Goal: Information Seeking & Learning: Learn about a topic

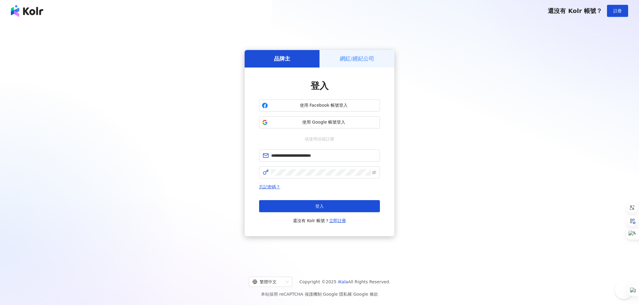
click at [334, 210] on button "登入" at bounding box center [319, 206] width 121 height 12
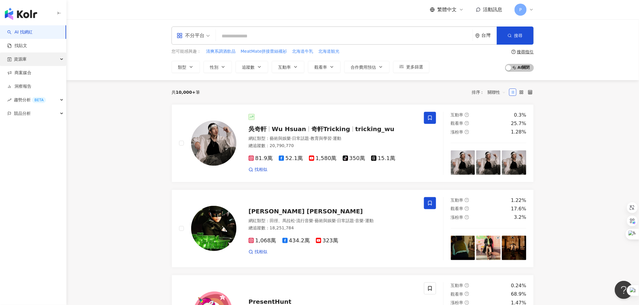
click at [38, 60] on div "資源庫" at bounding box center [33, 60] width 66 height 14
click at [29, 76] on link "網紅管理" at bounding box center [22, 73] width 17 height 6
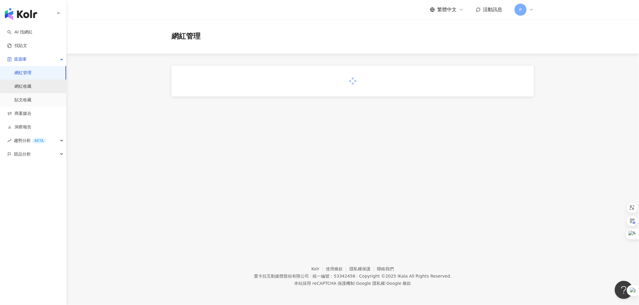
click at [31, 90] on link "網紅收藏" at bounding box center [22, 87] width 17 height 6
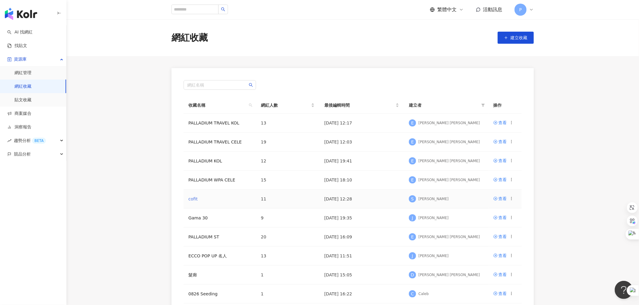
click at [192, 198] on link "cofit" at bounding box center [192, 199] width 9 height 5
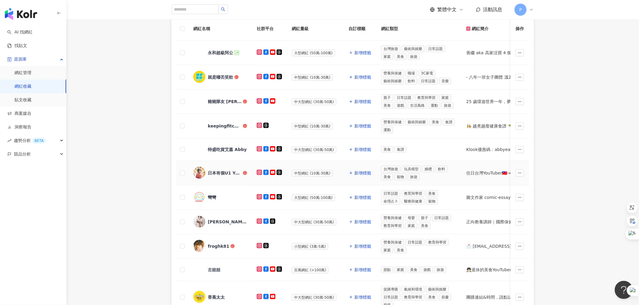
scroll to position [100, 0]
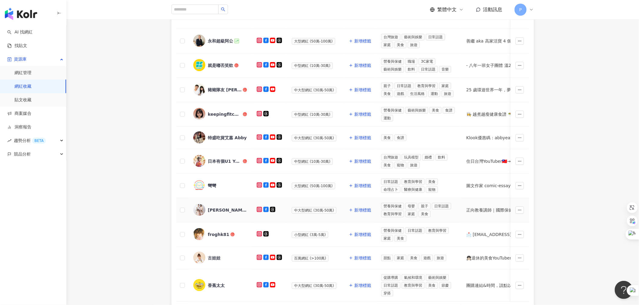
click at [211, 212] on div "[PERSON_NAME]" at bounding box center [227, 210] width 39 height 6
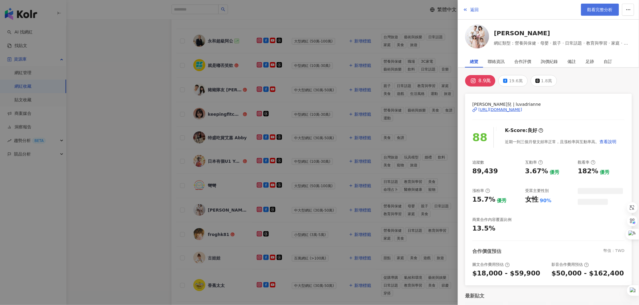
click at [607, 8] on span "觀看完整分析" at bounding box center [599, 9] width 25 height 5
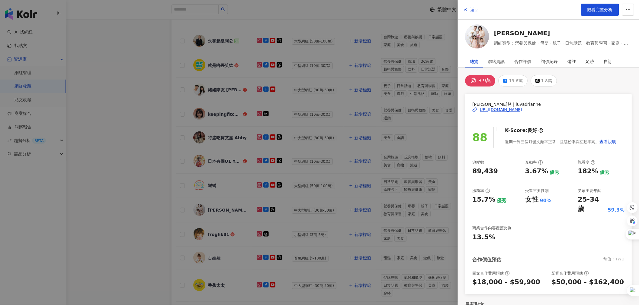
click at [165, 142] on div at bounding box center [319, 152] width 639 height 305
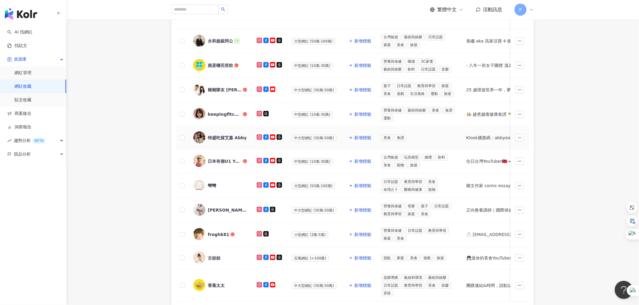
click at [216, 143] on div "特盛吃貨艾嘉 Abby" at bounding box center [220, 138] width 54 height 13
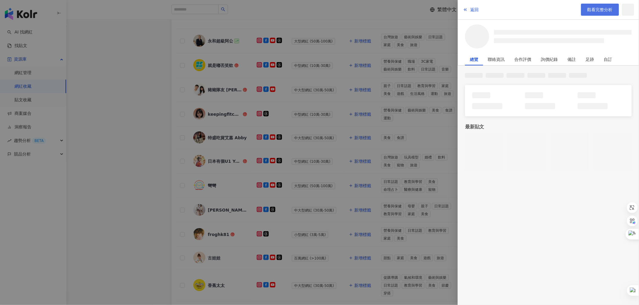
click at [605, 8] on span "觀看完整分析" at bounding box center [599, 9] width 25 height 5
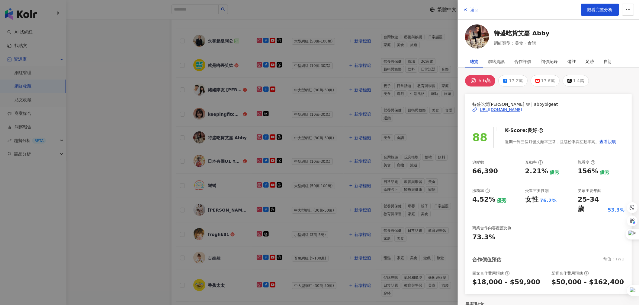
click at [310, 192] on div at bounding box center [319, 152] width 639 height 305
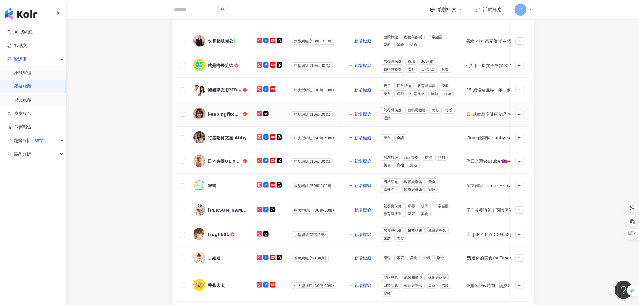
click at [225, 116] on div "keepingfitchef" at bounding box center [225, 114] width 34 height 6
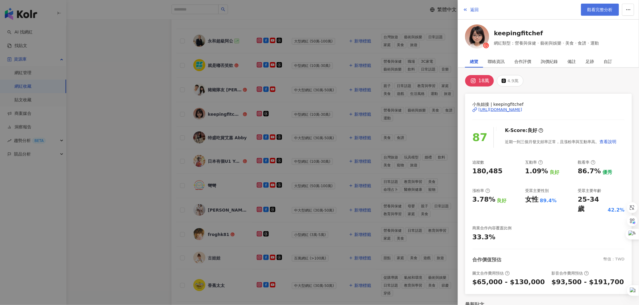
click at [597, 12] on span "觀看完整分析" at bounding box center [599, 9] width 25 height 5
click at [234, 147] on div at bounding box center [319, 152] width 639 height 305
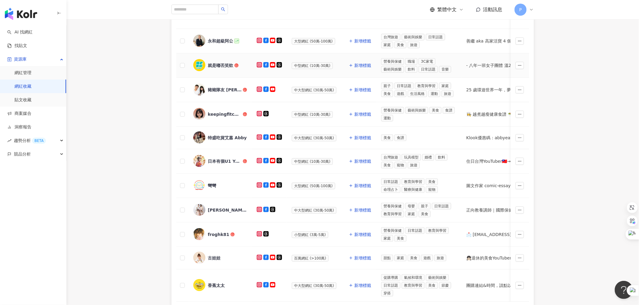
click at [226, 67] on div "就是嘟丟笑欸" at bounding box center [220, 65] width 25 height 6
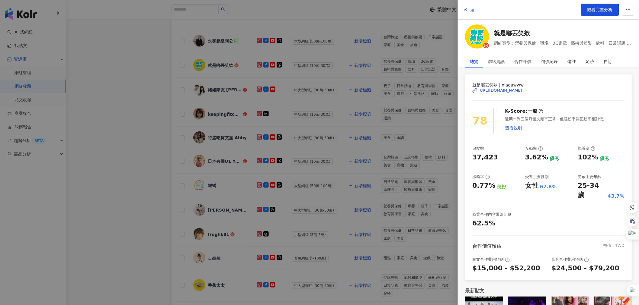
scroll to position [0, 0]
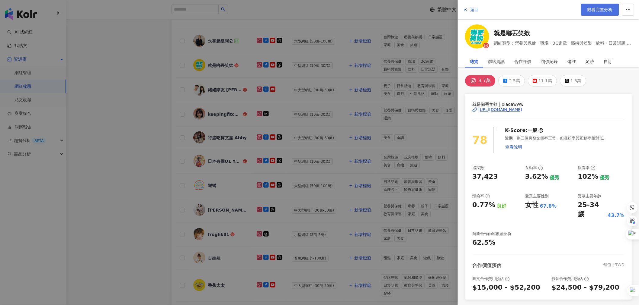
click at [600, 8] on span "觀看完整分析" at bounding box center [599, 9] width 25 height 5
click at [480, 78] on div "3.7萬" at bounding box center [484, 81] width 12 height 8
click at [492, 110] on div "https://www.instagram.com/xiaoawww/" at bounding box center [500, 109] width 44 height 5
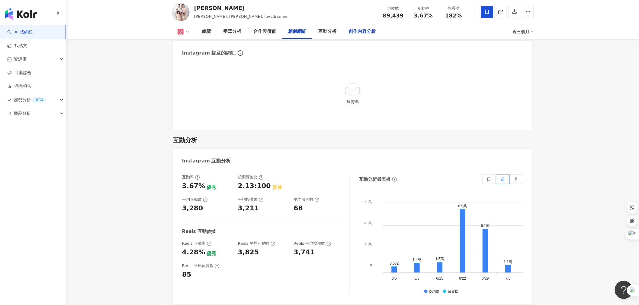
click at [356, 31] on div "創作內容分析" at bounding box center [361, 31] width 27 height 7
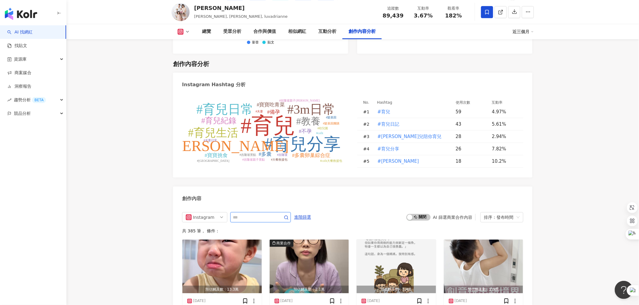
click at [275, 214] on input "text" at bounding box center [254, 217] width 42 height 7
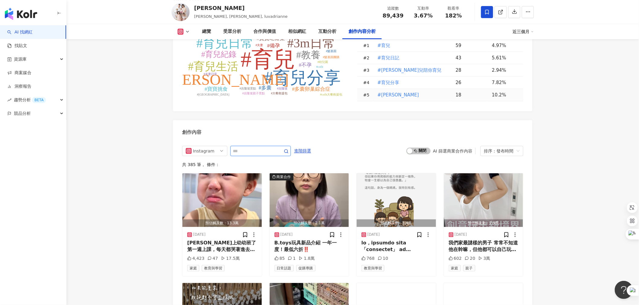
scroll to position [1812, 0]
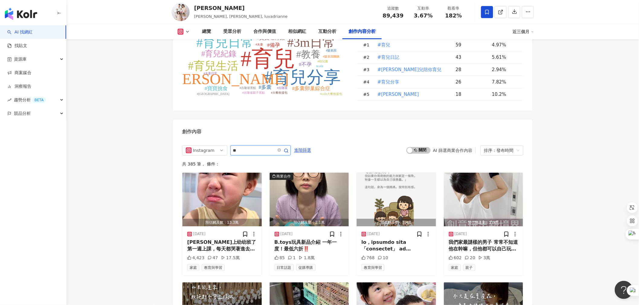
type input "*"
type input "*****"
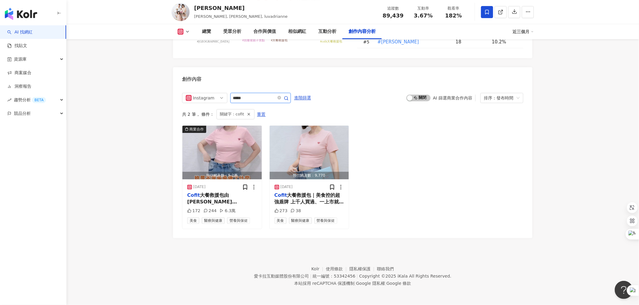
scroll to position [1850, 0]
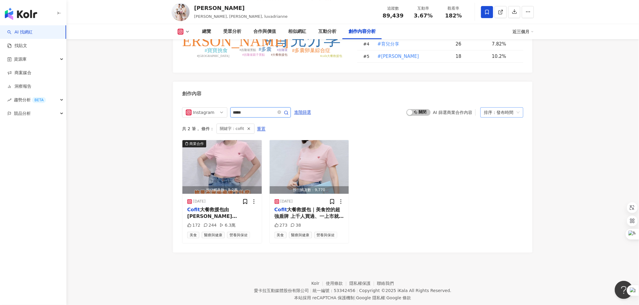
click at [516, 108] on span "排序：發布時間" at bounding box center [502, 113] width 36 height 10
click at [527, 31] on div "近三個月" at bounding box center [522, 32] width 21 height 10
click at [526, 55] on link "近六個月" at bounding box center [525, 57] width 17 height 7
click at [445, 141] on div "商業合作 預估觸及數：5.2萬 2025/8/17 Cofit 大餐救援包由宋晏仁和鄧雯心醫師監製把關 營養師、醫師也在吃，還有千人見證、好評不斷 SGS、台…" at bounding box center [352, 192] width 341 height 104
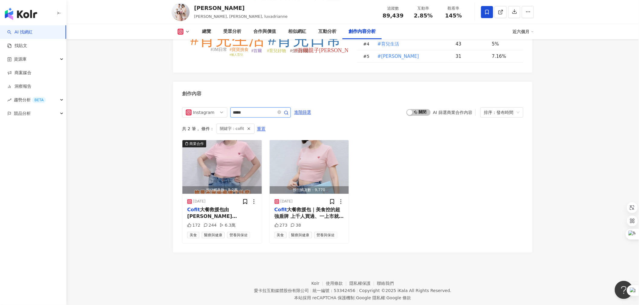
click at [288, 110] on icon "button" at bounding box center [286, 112] width 5 height 5
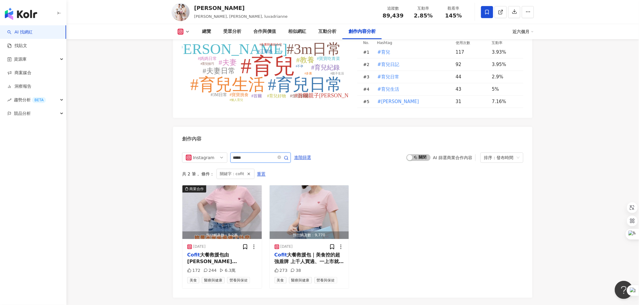
scroll to position [1850, 0]
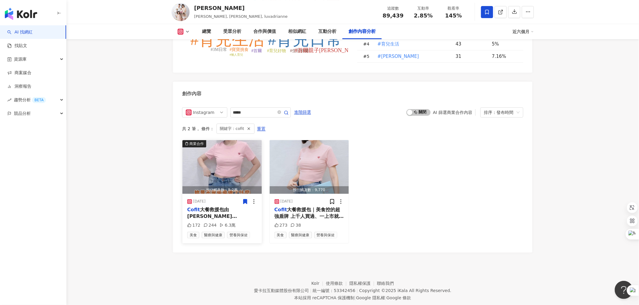
click at [245, 199] on icon at bounding box center [245, 201] width 4 height 5
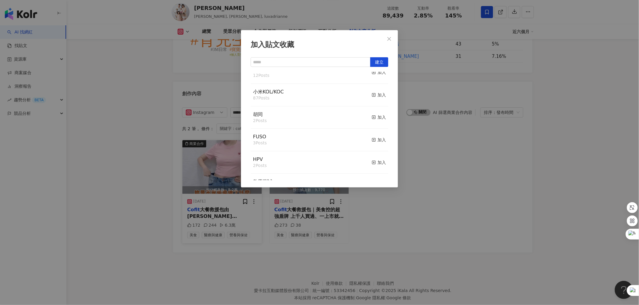
scroll to position [127, 0]
click at [315, 61] on input "text" at bounding box center [310, 62] width 120 height 10
type input "*****"
click at [376, 65] on span "建立" at bounding box center [379, 63] width 8 height 10
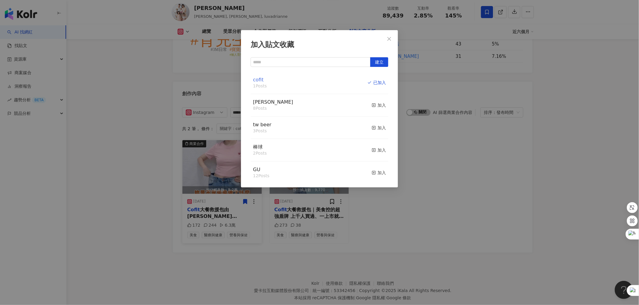
click at [256, 80] on span "cofit" at bounding box center [258, 80] width 11 height 6
click at [338, 255] on div "加入貼文收藏 建立 cofit 1 Posts 已加入 陳傑憲 8 Posts 加入 tw beer 3 Posts 加入 棒球 2 Posts 加入 GU …" at bounding box center [319, 152] width 639 height 305
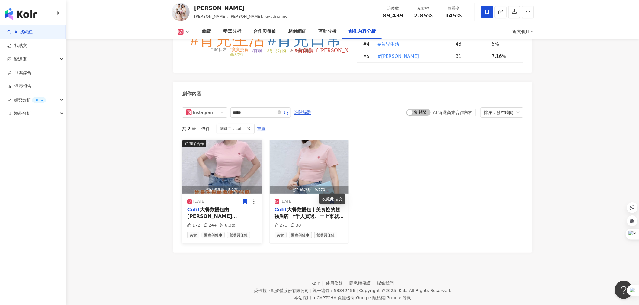
click at [333, 199] on icon at bounding box center [332, 201] width 4 height 5
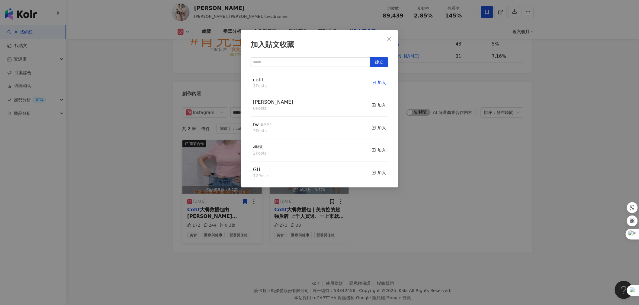
click at [371, 82] on icon "button" at bounding box center [373, 83] width 4 height 4
click at [462, 166] on div "加入貼文收藏 建立 cofit 2 Posts 已加入 陳傑憲 8 Posts 加入 tw beer 3 Posts 加入 棒球 2 Posts 加入 GU …" at bounding box center [319, 152] width 639 height 305
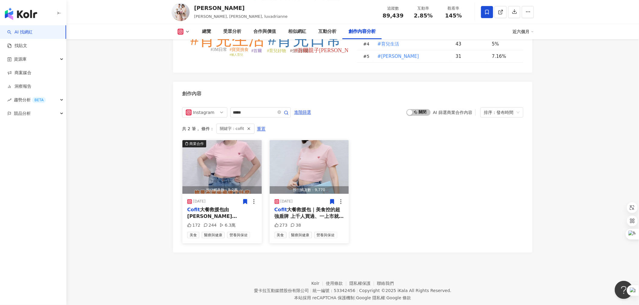
click at [289, 207] on span "大餐救援包｜美食控的超強盾牌 上千人買過、一上市就賣爆的代謝法寶 就是我一直在找的控管幫手！ 最低59折＋送安耐曬＋首日加碼贈海洋鈣鎂D ✦ 宋晏仁和鄧雯心醫…" at bounding box center [308, 294] width 69 height 175
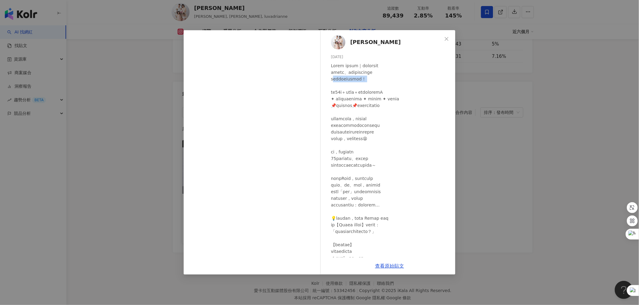
drag, startPoint x: 334, startPoint y: 81, endPoint x: 347, endPoint y: 86, distance: 13.7
drag, startPoint x: 370, startPoint y: 96, endPoint x: 331, endPoint y: 94, distance: 39.6
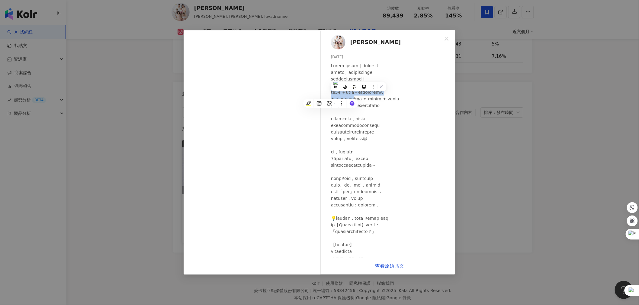
drag, startPoint x: 343, startPoint y: 107, endPoint x: 414, endPoint y: 106, distance: 70.9
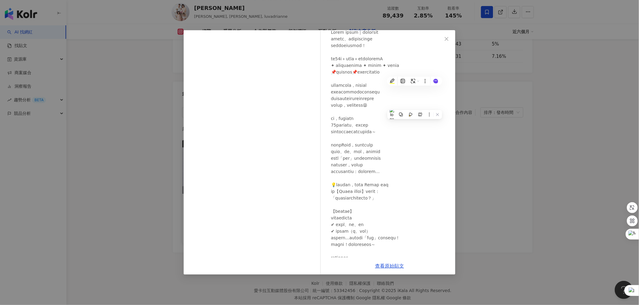
drag, startPoint x: 335, startPoint y: 86, endPoint x: 358, endPoint y: 92, distance: 23.6
drag, startPoint x: 334, startPoint y: 124, endPoint x: 338, endPoint y: 124, distance: 3.9
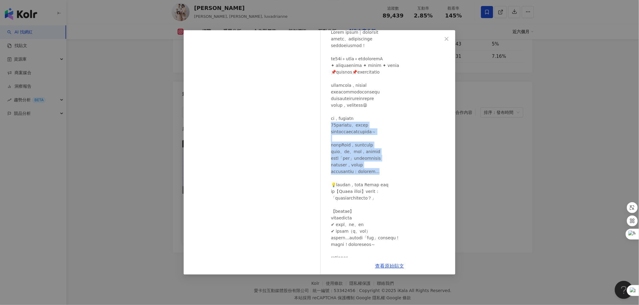
drag, startPoint x: 330, startPoint y: 125, endPoint x: 414, endPoint y: 170, distance: 95.0
click at [414, 170] on div "倩兒 2025/8/13 273 38" at bounding box center [389, 144] width 132 height 228
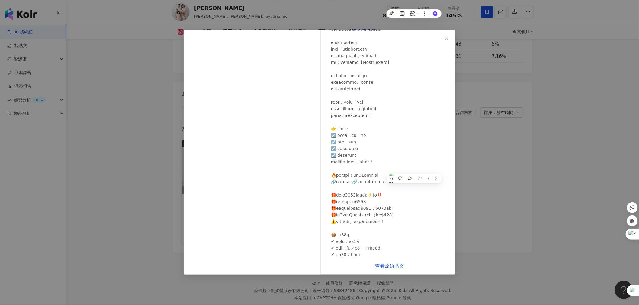
scroll to position [537, 0]
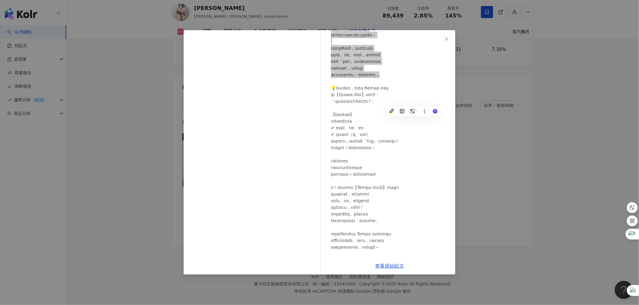
scroll to position [101, 0]
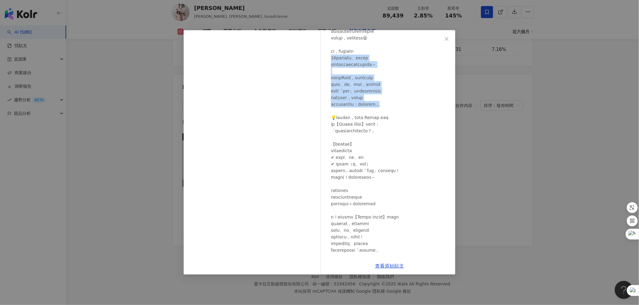
drag, startPoint x: 330, startPoint y: 58, endPoint x: 413, endPoint y: 128, distance: 109.0
copy div "之後代謝變慢、又連生三胎 根本不是以前那個可以隨意大吃的少女了～ 產後生完Matt，我的狀態完全失控 坐著寫文、剪片、顧三寶，一忙就是一天 肚子那圈「游泳圈」…"
click at [568, 124] on div "倩兒 [DATE] 273 38 查看原始貼文" at bounding box center [319, 152] width 639 height 305
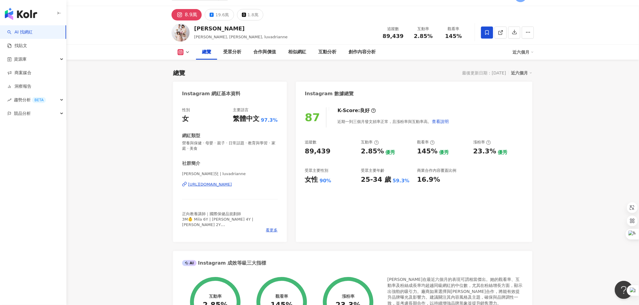
scroll to position [0, 0]
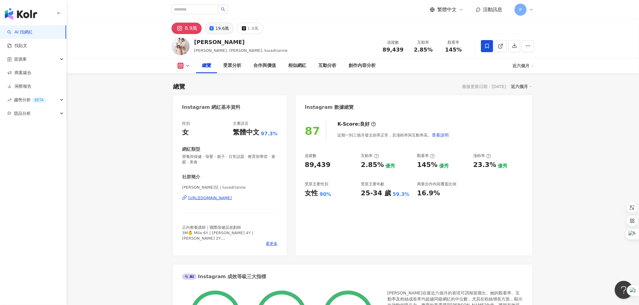
click at [209, 28] on icon at bounding box center [211, 28] width 4 height 4
click at [366, 70] on div "創作內容分析" at bounding box center [361, 65] width 39 height 15
click at [366, 65] on div "創作內容分析" at bounding box center [361, 65] width 27 height 7
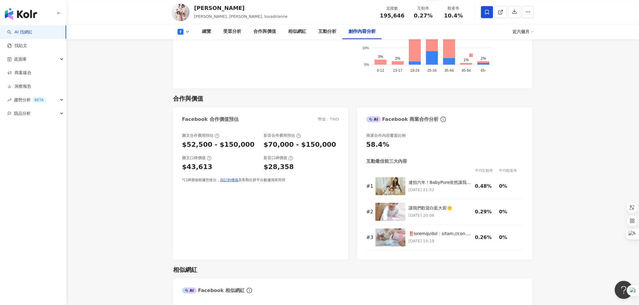
scroll to position [1609, 0]
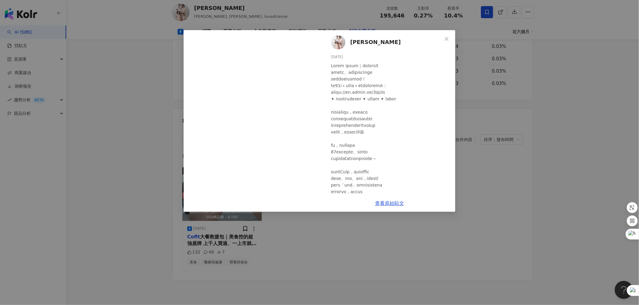
drag, startPoint x: 331, startPoint y: 67, endPoint x: 361, endPoint y: 64, distance: 29.7
copy div "Cofit 大餐救援包"
click at [547, 197] on div "倩兒 2025/8/13 132 48 7 查看原始貼文" at bounding box center [319, 152] width 639 height 305
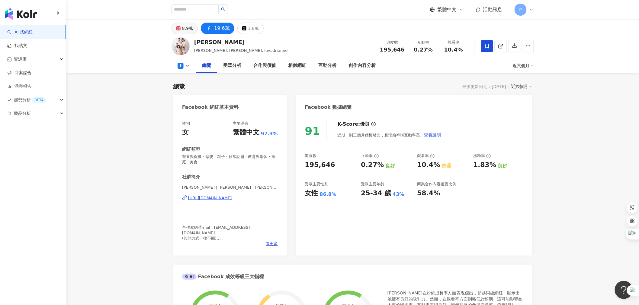
click at [188, 28] on div "8.9萬" at bounding box center [187, 28] width 11 height 8
drag, startPoint x: 237, startPoint y: 93, endPoint x: 259, endPoint y: 155, distance: 65.4
drag, startPoint x: 259, startPoint y: 155, endPoint x: 189, endPoint y: 31, distance: 142.2
click at [184, 28] on button "8.9萬" at bounding box center [184, 28] width 26 height 11
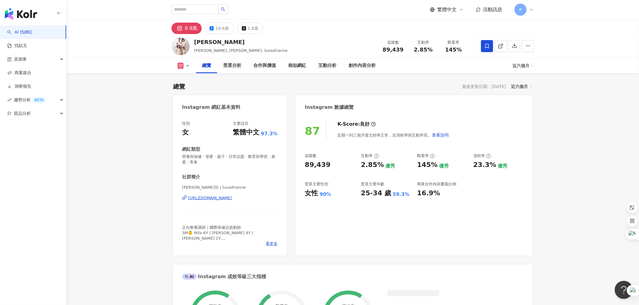
click at [189, 31] on div "8.9萬" at bounding box center [191, 28] width 12 height 8
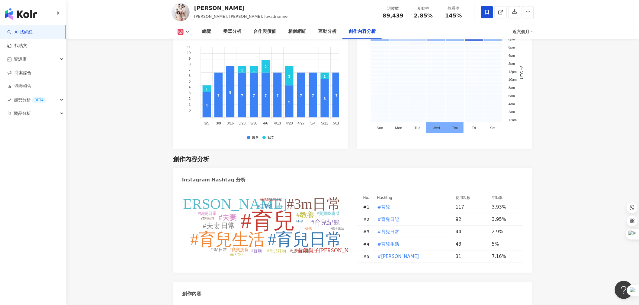
scroll to position [1843, 0]
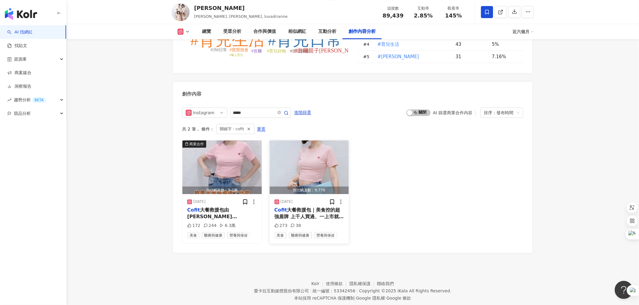
click at [301, 207] on span "大餐救援包｜美食控的超強盾牌 上千人買過、一上市就賣爆的代謝法寶 就是我一直在找的控管幫手！ 最低59折＋送安耐曬＋首日加碼贈海洋鈣鎂D ✦ [PERSON_…" at bounding box center [308, 294] width 69 height 175
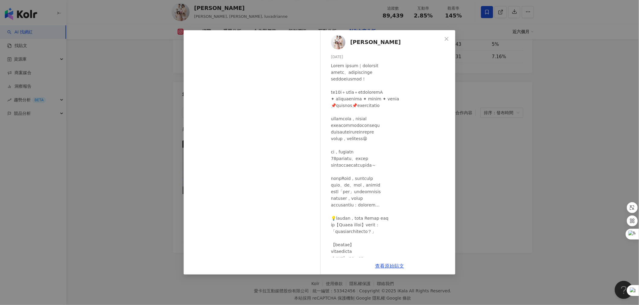
click at [498, 186] on div "倩兒 [DATE] 273 38 查看原始貼文" at bounding box center [319, 152] width 639 height 305
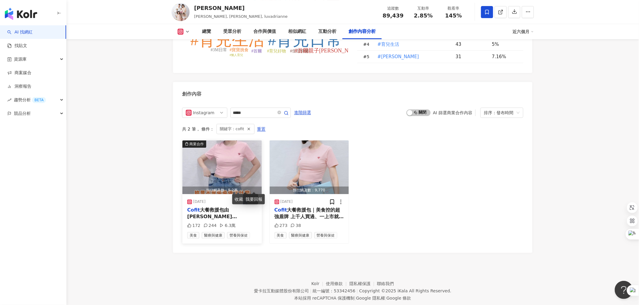
click at [255, 199] on icon at bounding box center [254, 202] width 6 height 6
click at [219, 207] on span "大餐救援包由[PERSON_NAME][PERSON_NAME]醫師監製把關 營養師、醫師也在吃，還有千人見證、好評不斷 SGS、台美檢驗雙重把關 安心、安全…" at bounding box center [221, 270] width 69 height 127
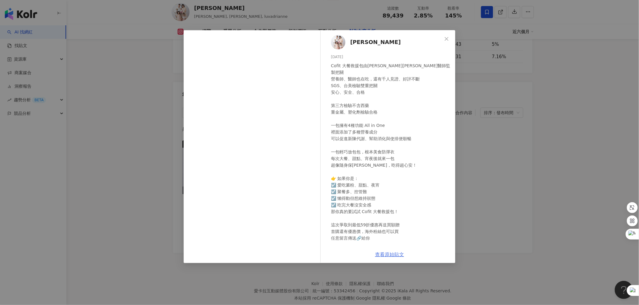
click at [381, 255] on link "查看原始貼文" at bounding box center [389, 255] width 29 height 6
click at [541, 99] on div "倩兒 2025/8/17 Cofit 大餐救援包由宋晏仁和鄧雯心醫師監製把關 營養師、醫師也在吃，還有千人見證、好評不斷 SGS、台美檢驗雙重把關 安心、安全…" at bounding box center [319, 152] width 639 height 305
click at [448, 36] on div "總覽 受眾分析 合作與價值 相似網紅 互動分析 創作內容分析" at bounding box center [354, 31] width 317 height 15
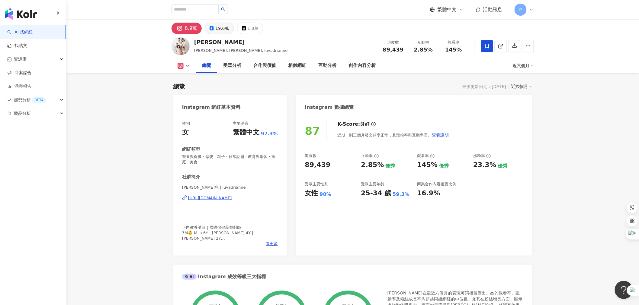
click at [224, 25] on div "19.6萬" at bounding box center [222, 28] width 14 height 8
click at [359, 61] on div "創作內容分析" at bounding box center [361, 65] width 39 height 15
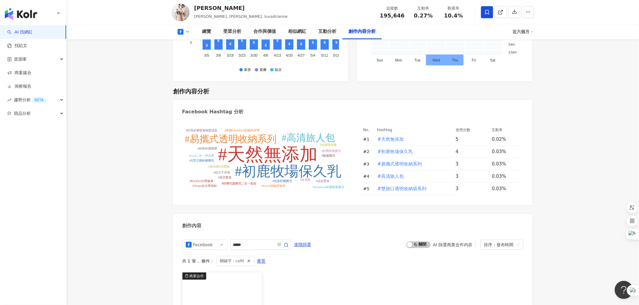
scroll to position [1604, 0]
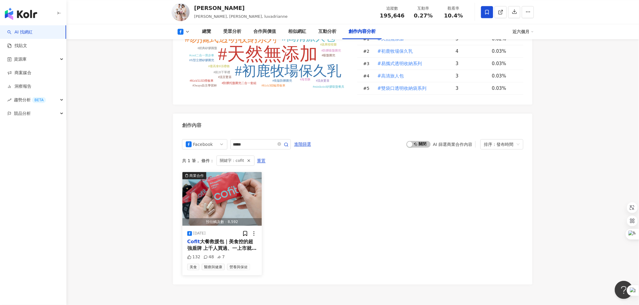
click at [226, 239] on span "大餐救援包｜美食控的超強盾牌 上千人買過、一上市就賣爆的代謝法寶 就是我一直在找的控管幫手！ 最低59折＋送安耐曬＋首日加碼贈海洋鈣鎂D： https://h…" at bounding box center [221, 259] width 69 height 40
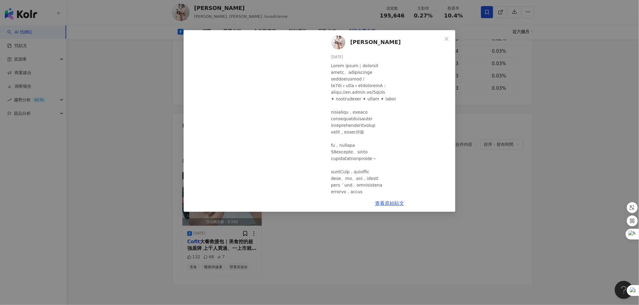
click at [301, 237] on div "倩兒 2025/8/13 132 48 7 查看原始貼文" at bounding box center [319, 152] width 639 height 305
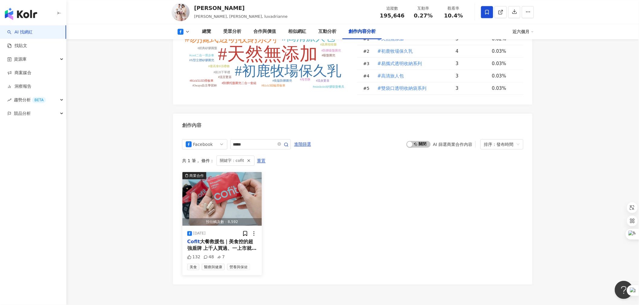
click at [225, 239] on span "大餐救援包｜美食控的超強盾牌 上千人買過、一上市就賣爆的代謝法寶 就是我一直在找的控管幫手！ 最低59折＋送安耐曬＋首日加碼贈海洋鈣鎂D： https://h…" at bounding box center [221, 259] width 69 height 40
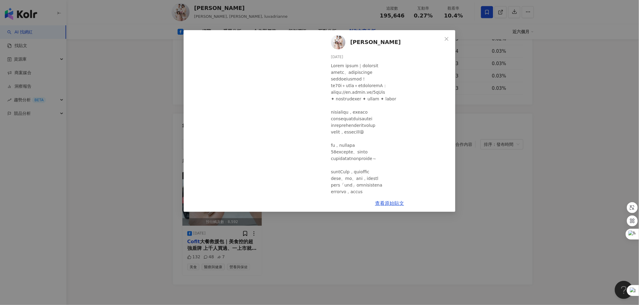
click at [384, 207] on div "查看原始貼文" at bounding box center [389, 203] width 132 height 17
click at [384, 206] on link "查看原始貼文" at bounding box center [389, 204] width 29 height 6
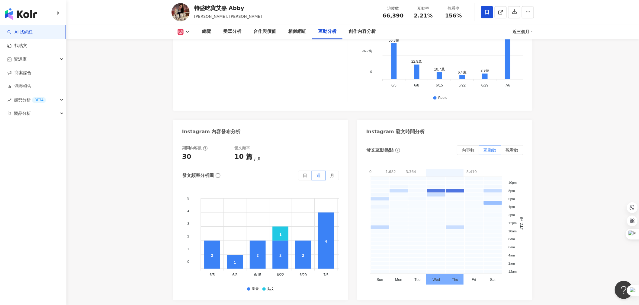
scroll to position [1509, 0]
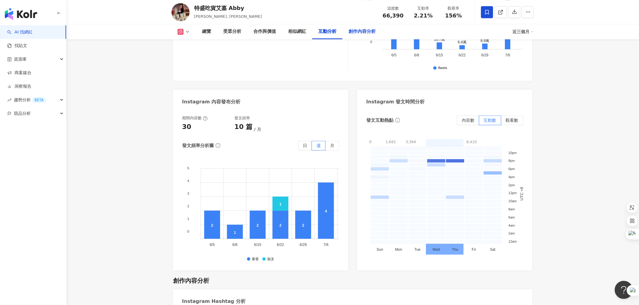
click at [371, 29] on div "創作內容分析" at bounding box center [361, 31] width 27 height 7
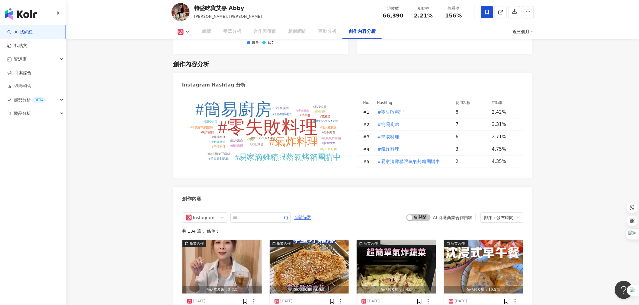
click at [524, 33] on div "近三個月" at bounding box center [522, 32] width 21 height 10
click at [525, 60] on link "近六個月" at bounding box center [525, 57] width 17 height 7
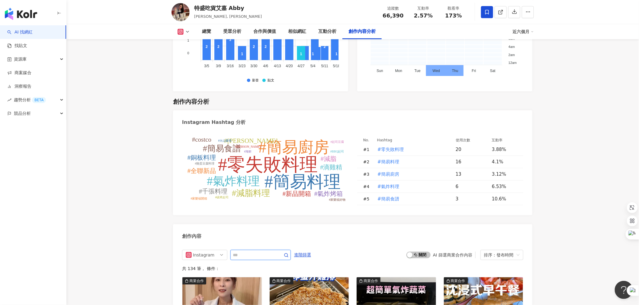
click at [267, 252] on input "text" at bounding box center [254, 255] width 42 height 7
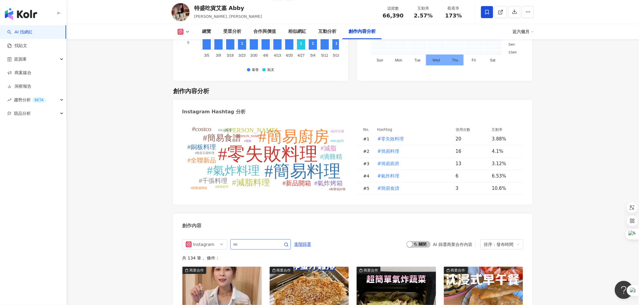
type input "*"
type input "*****"
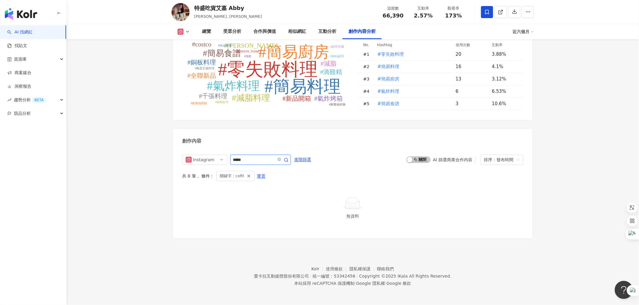
scroll to position [1779, 0]
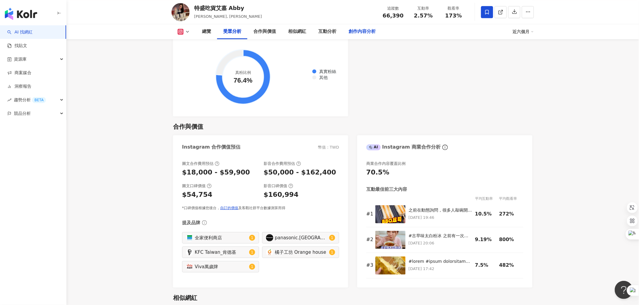
click at [369, 32] on div "創作內容分析" at bounding box center [361, 31] width 27 height 7
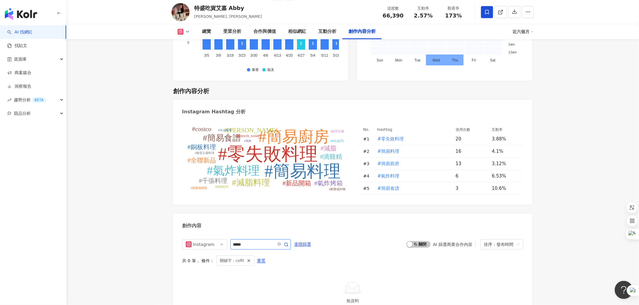
click at [267, 241] on input "*****" at bounding box center [254, 244] width 42 height 7
click at [178, 30] on icon at bounding box center [180, 32] width 6 height 6
click at [193, 59] on button "Facebook" at bounding box center [193, 57] width 36 height 8
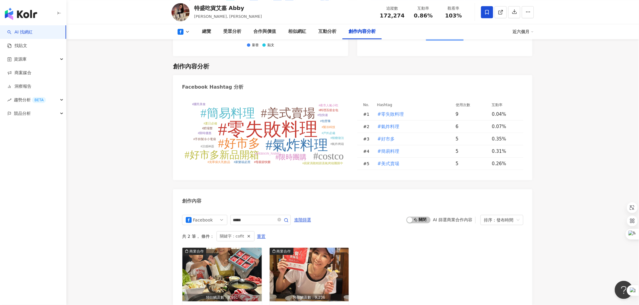
scroll to position [1592, 0]
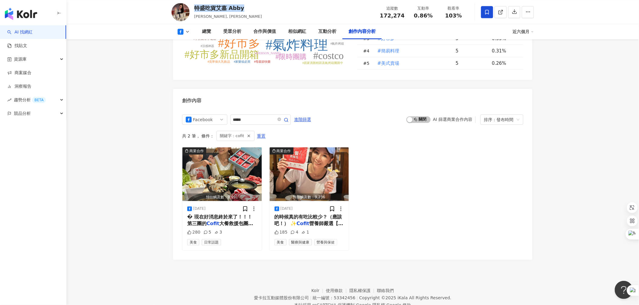
drag, startPoint x: 251, startPoint y: 8, endPoint x: 195, endPoint y: 8, distance: 55.8
click at [195, 8] on div "特盛吃貨艾嘉 Abby Abby, 艾嘉 追蹤數 172,274 互動率 0.86% 觀看率 103%" at bounding box center [352, 12] width 386 height 24
copy div "特盛吃貨艾嘉 Abby"
click at [243, 207] on icon at bounding box center [245, 209] width 4 height 5
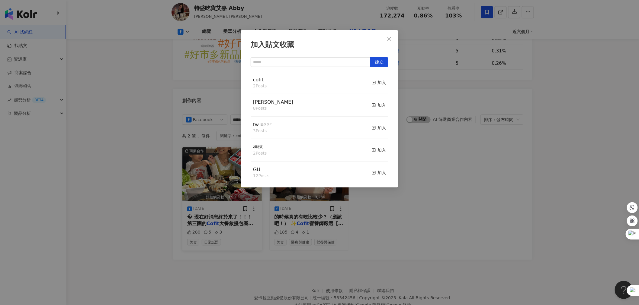
click at [372, 86] on button "加入" at bounding box center [378, 83] width 14 height 13
click at [374, 84] on div "加入" at bounding box center [378, 82] width 14 height 7
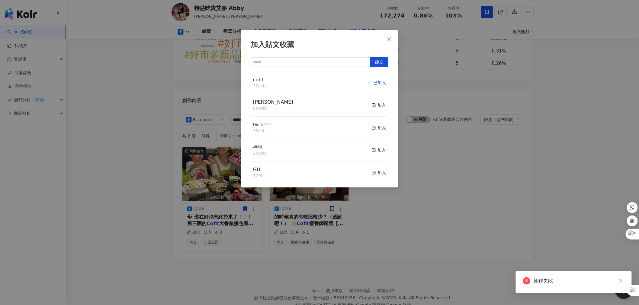
click at [333, 199] on div "加入貼文收藏 建立 cofit 3 Posts 已加入 陳傑憲 8 Posts 加入 tw beer 3 Posts 加入 棒球 2 Posts 加入 GU …" at bounding box center [319, 152] width 639 height 305
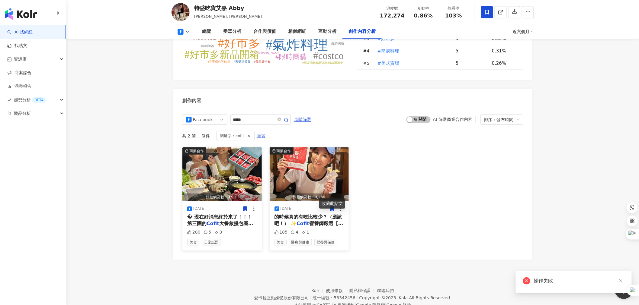
click at [331, 207] on icon at bounding box center [332, 209] width 4 height 5
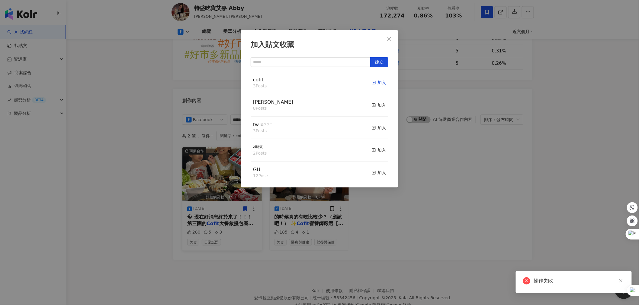
click at [375, 81] on div "加入" at bounding box center [378, 82] width 14 height 7
click at [425, 205] on div "加入貼文收藏 建立 cofit 4 Posts 已加入 陳傑憲 8 Posts 加入 tw beer 3 Posts 加入 棒球 2 Posts 加入 GU …" at bounding box center [319, 152] width 639 height 305
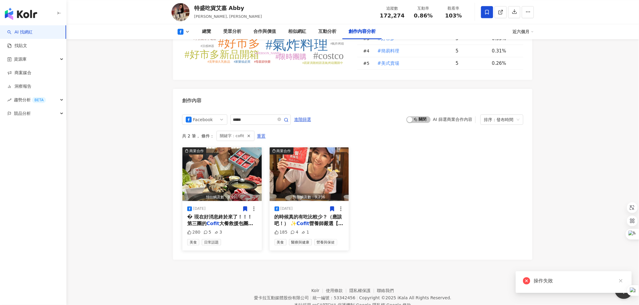
click at [287, 214] on span "的時候真的有吃比較少？（應該吧！） ✨" at bounding box center [308, 220] width 68 height 12
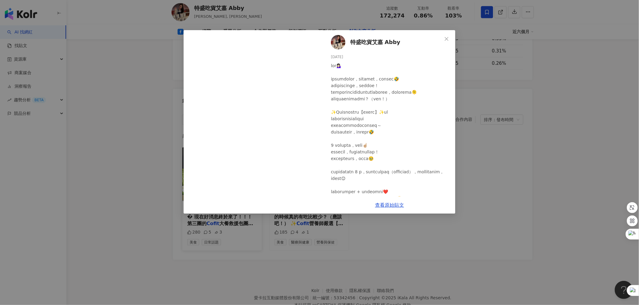
click at [504, 131] on div "特盛吃貨艾嘉 Abby 2024/12/6 185 4 1 查看原始貼文" at bounding box center [319, 152] width 639 height 305
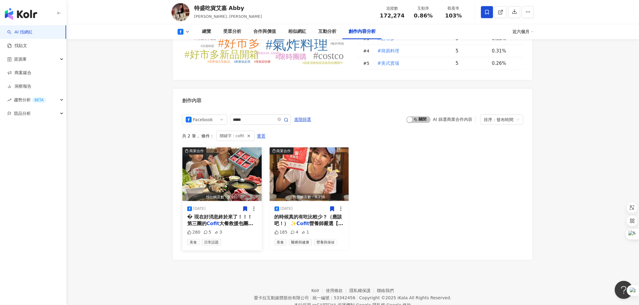
click at [234, 221] on span "大餐救援包團購正式開跑，讓我們" at bounding box center [220, 227] width 66 height 12
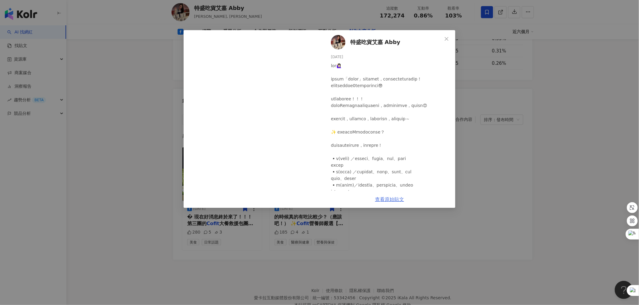
click at [389, 197] on link "查看原始貼文" at bounding box center [389, 200] width 29 height 6
click at [446, 37] on icon "close" at bounding box center [446, 39] width 5 height 5
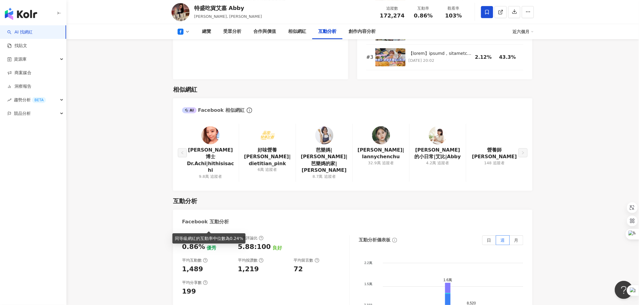
scroll to position [821, 0]
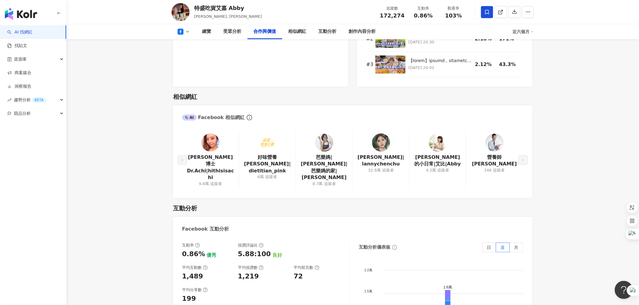
click at [185, 30] on button at bounding box center [183, 32] width 24 height 6
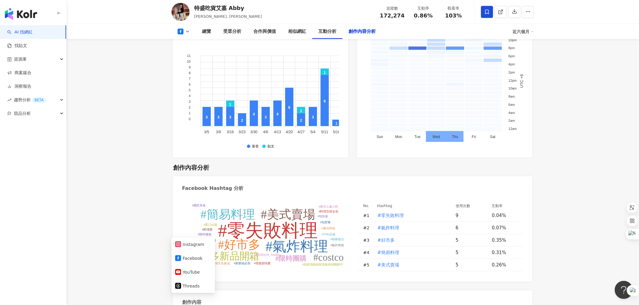
scroll to position [1592, 0]
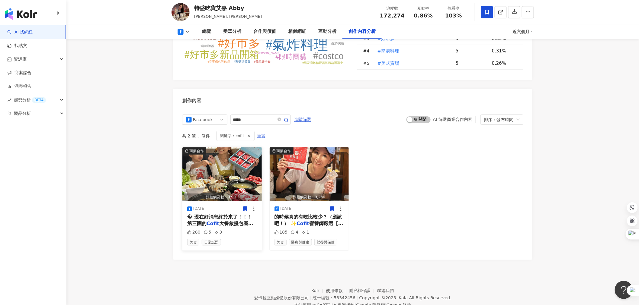
drag, startPoint x: 213, startPoint y: 193, endPoint x: 194, endPoint y: 192, distance: 19.7
click at [194, 206] on div "[DATE]" at bounding box center [222, 209] width 70 height 6
copy div "[DATE]"
click at [237, 221] on span "大餐救援包團購正式開跑，讓我們" at bounding box center [220, 227] width 66 height 12
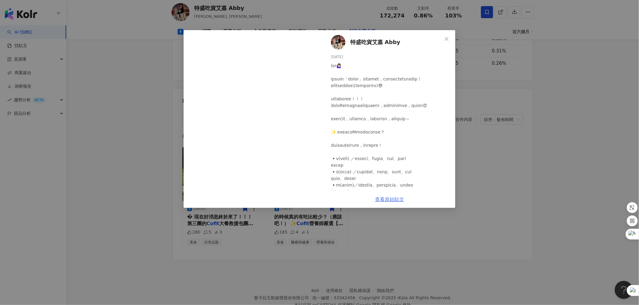
click at [383, 198] on link "查看原始貼文" at bounding box center [389, 200] width 29 height 6
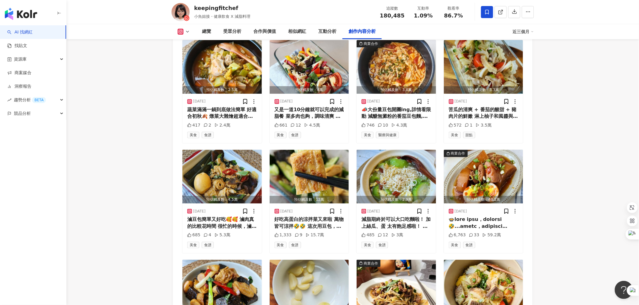
scroll to position [1691, 0]
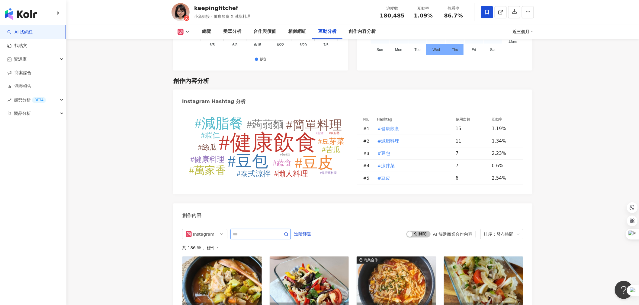
click at [239, 232] on input "text" at bounding box center [254, 234] width 42 height 7
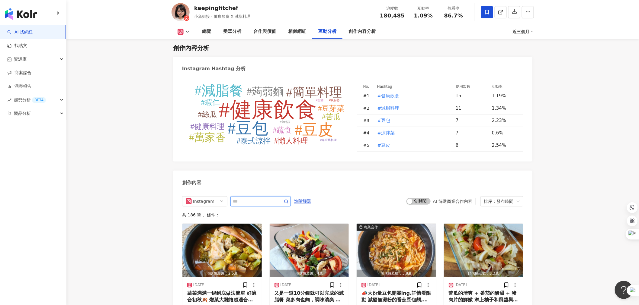
scroll to position [1758, 0]
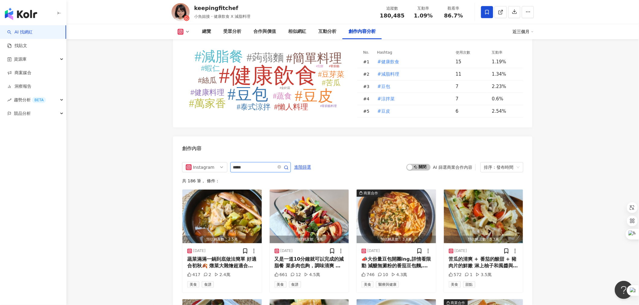
type input "*****"
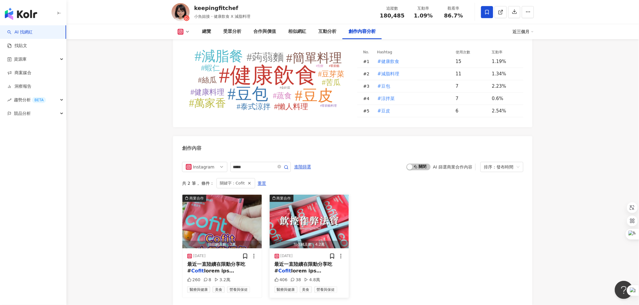
scroll to position [1792, 0]
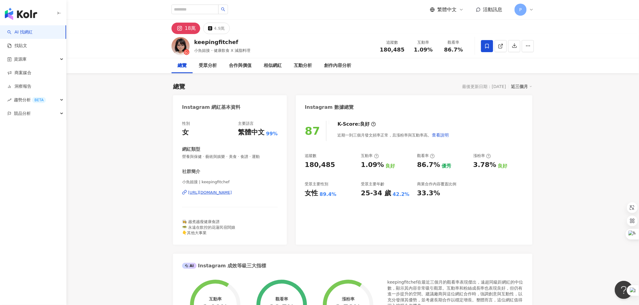
click at [224, 194] on div "https://www.instagram.com/keepingfitchef/" at bounding box center [210, 192] width 44 height 5
click at [339, 69] on div "創作內容分析" at bounding box center [337, 65] width 27 height 7
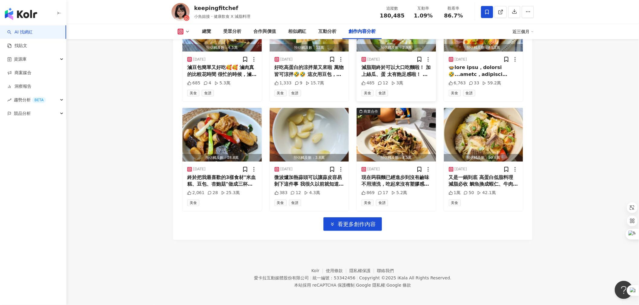
scroll to position [1858, 0]
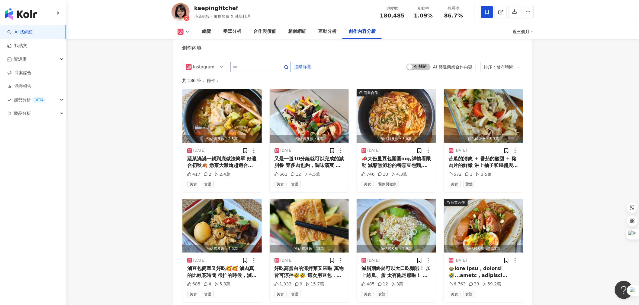
click at [261, 62] on span at bounding box center [260, 67] width 60 height 10
type input "*****"
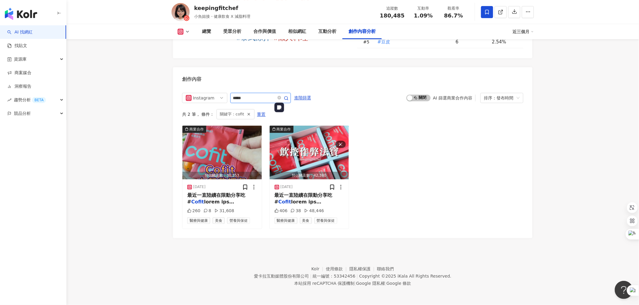
scroll to position [1825, 0]
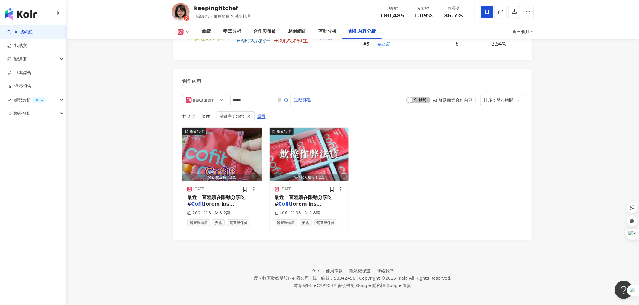
click at [516, 30] on div "近三個月" at bounding box center [522, 32] width 21 height 10
click at [529, 57] on link "近六個月" at bounding box center [525, 57] width 17 height 7
click at [421, 173] on div "商業合作 預估觸及數：3萬 2025/6/20 最近一直陸續在限動分享吃 # Cofit 260 8 3.2萬 醫療與健康 美食 營養與保健 商業合作 預估觸…" at bounding box center [352, 180] width 341 height 104
click at [310, 201] on span at bounding box center [308, 305] width 69 height 209
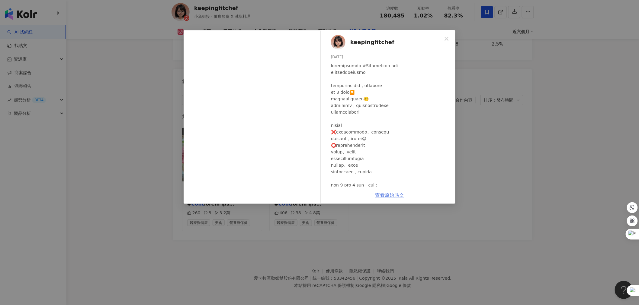
click at [399, 195] on link "查看原始貼文" at bounding box center [389, 196] width 29 height 6
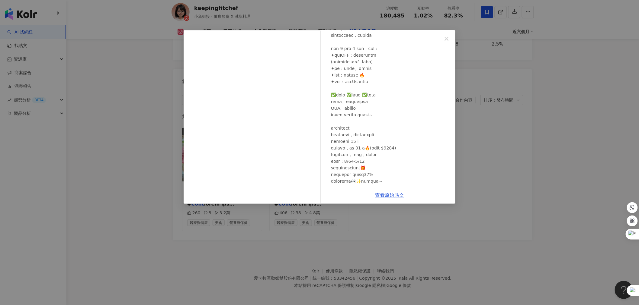
click at [486, 138] on div "keepingfitchef 2025/3/20 406 38 4.8萬 查看原始貼文" at bounding box center [319, 152] width 639 height 305
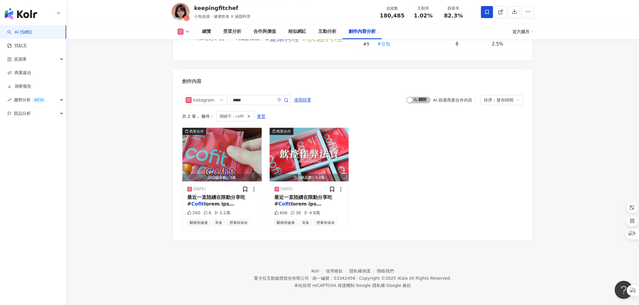
scroll to position [1792, 0]
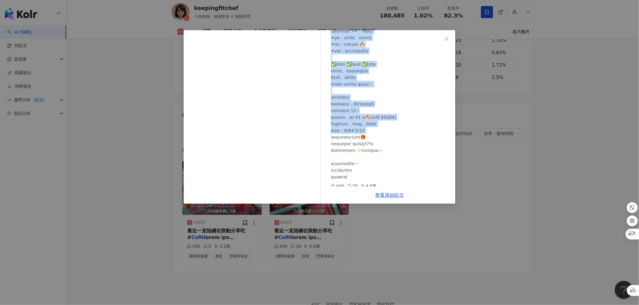
scroll to position [170, 0]
drag, startPoint x: 331, startPoint y: 66, endPoint x: 379, endPoint y: 171, distance: 116.0
click at [379, 171] on div at bounding box center [391, 35] width 120 height 285
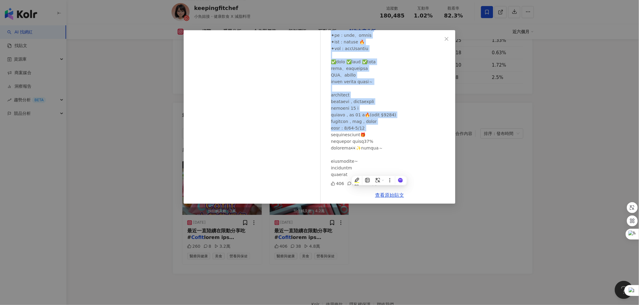
copy div "最近一直陸續在限動分享吃 #Cofit大餐救援包 的經驗 當然很多人會私訊我到底效果如何 我自己在吃健康的飲食內容下，有吃飽沒吃到很撐 連吃 𝟺 天都持續🔽 …"
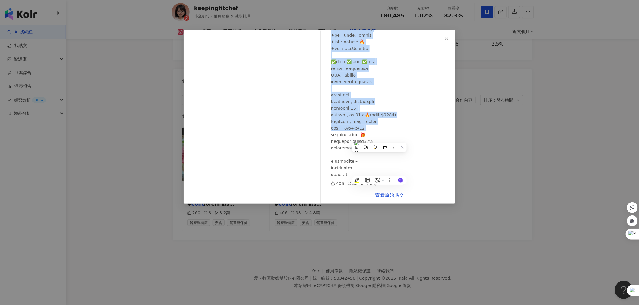
click at [533, 164] on div "keepingfitchef 2025/3/20 406 38 4.8萬 查看原始貼文" at bounding box center [319, 152] width 639 height 305
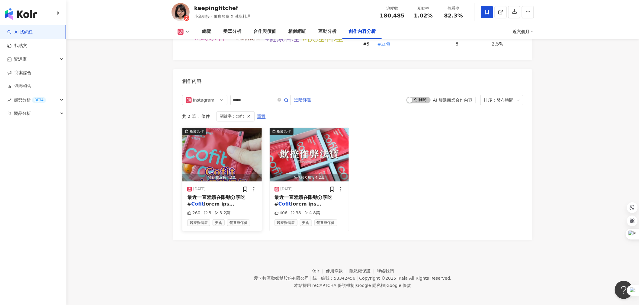
click at [225, 201] on span at bounding box center [221, 298] width 69 height 195
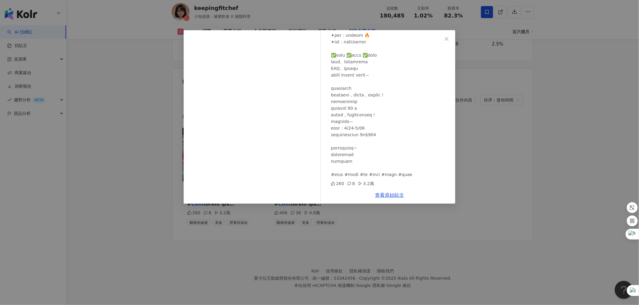
click at [524, 152] on div "keepingfitchef 2025/6/20 260 8 3.2萬 查看原始貼文" at bounding box center [319, 152] width 639 height 305
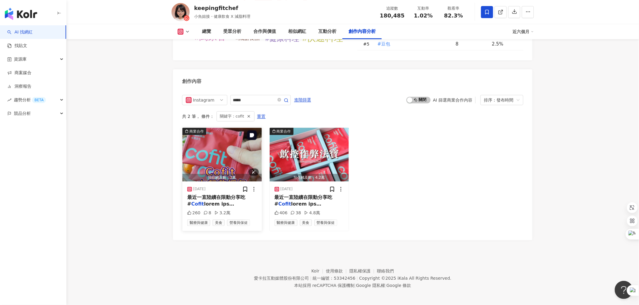
click at [228, 153] on img "button" at bounding box center [221, 155] width 79 height 54
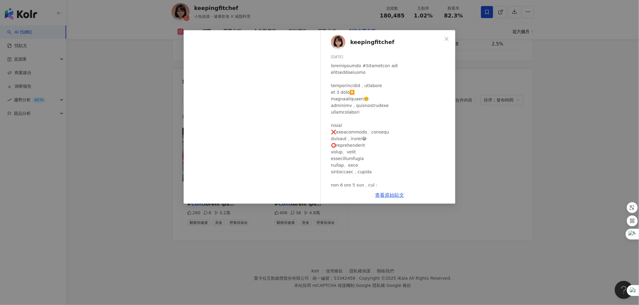
click at [485, 154] on div "keepingfitchef 2025/6/20 260 8 3.2萬 查看原始貼文" at bounding box center [319, 152] width 639 height 305
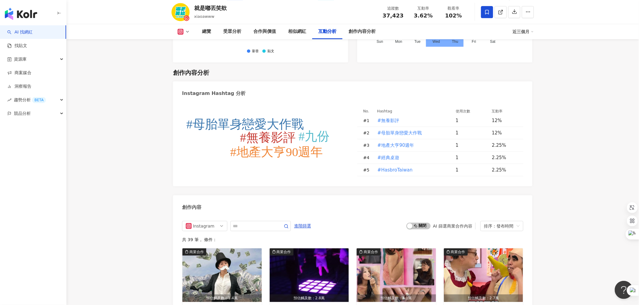
scroll to position [1719, 0]
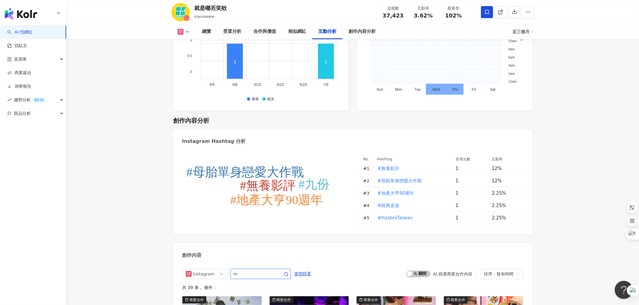
click at [274, 271] on input "text" at bounding box center [254, 274] width 42 height 7
type input "*****"
click at [288, 272] on icon "button" at bounding box center [286, 274] width 5 height 5
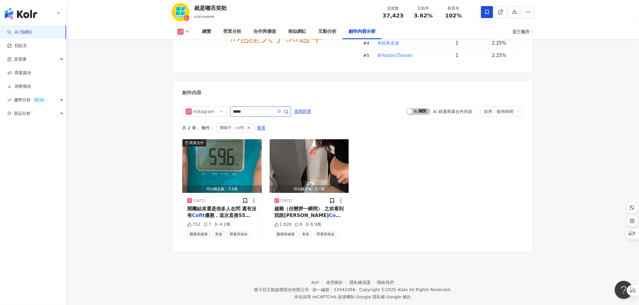
scroll to position [1854, 0]
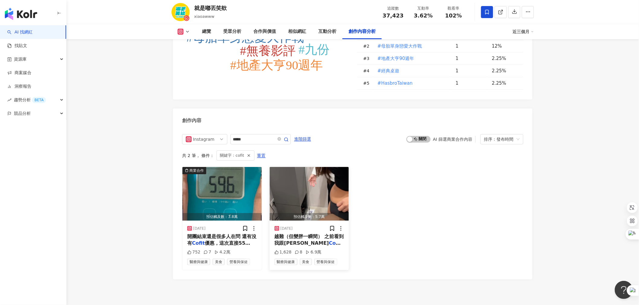
click at [309, 234] on span "越難（但變胖一瞬間） 之前看到我跟[PERSON_NAME]" at bounding box center [308, 240] width 69 height 12
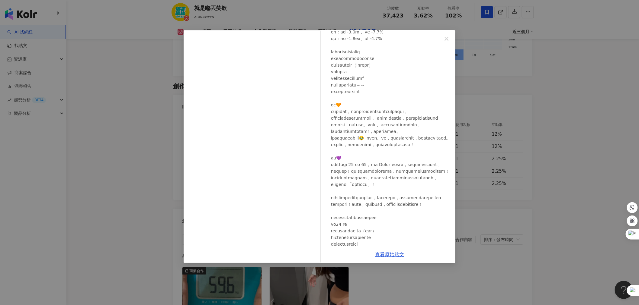
scroll to position [157, 0]
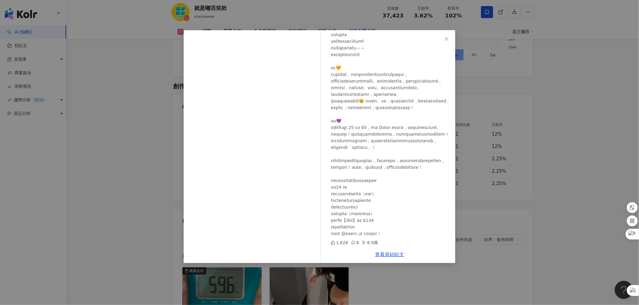
click at [538, 205] on div "就是嘟丟笑欸 [DATE] 1,628 8 6.9萬 查看原始貼文" at bounding box center [319, 152] width 639 height 305
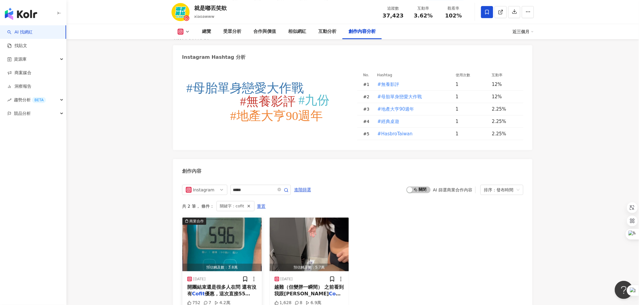
scroll to position [1854, 0]
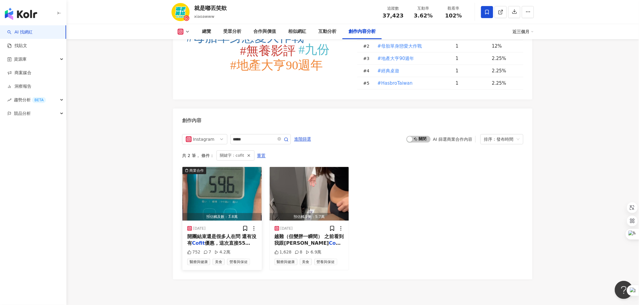
click at [222, 234] on span "開團結束還是很多人在問 還有沒有" at bounding box center [221, 240] width 69 height 12
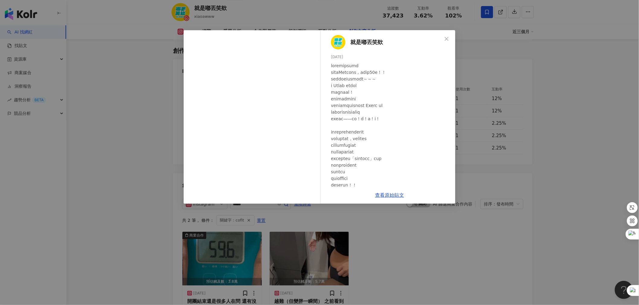
scroll to position [1787, 0]
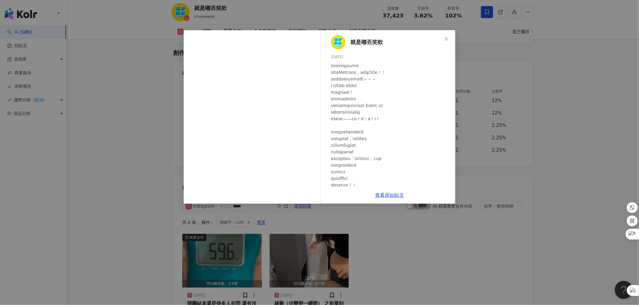
click at [509, 124] on div "就是嘟丟笑欸 [DATE] 752 7 4.2萬 查看原始貼文" at bounding box center [319, 152] width 639 height 305
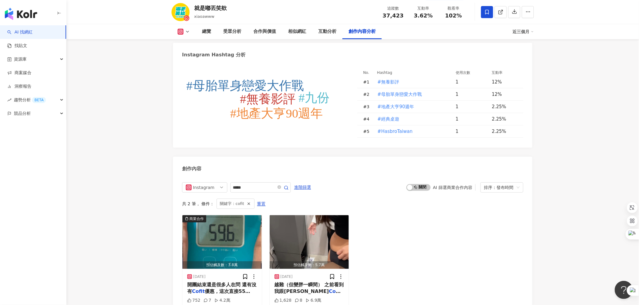
scroll to position [1820, 0]
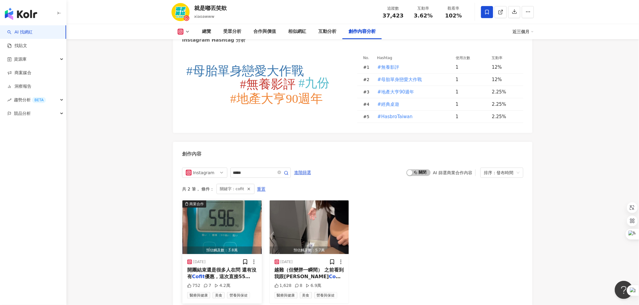
click at [226, 267] on span "開團結束還是很多人在問 還有沒有" at bounding box center [221, 273] width 69 height 12
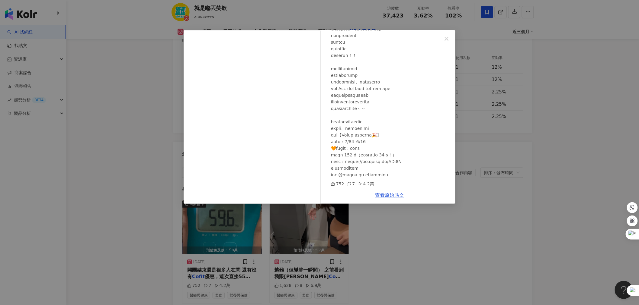
scroll to position [130, 0]
click at [483, 180] on div "就是嘟丟笑欸 [DATE] 752 7 4.2萬 查看原始貼文" at bounding box center [319, 152] width 639 height 305
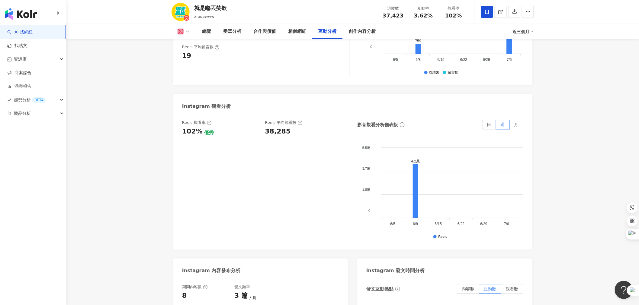
scroll to position [1351, 0]
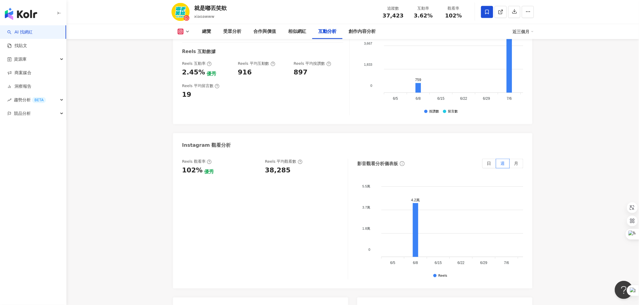
click at [181, 33] on icon at bounding box center [180, 31] width 3 height 3
click at [189, 72] on button "YouTube" at bounding box center [193, 71] width 36 height 8
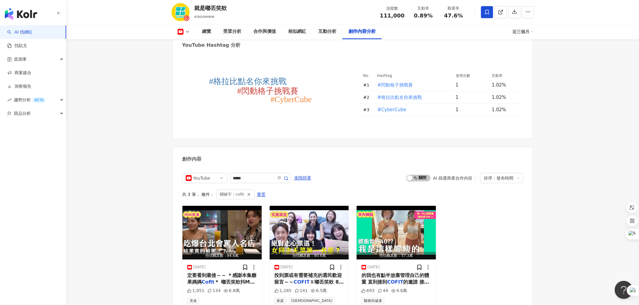
scroll to position [1566, 0]
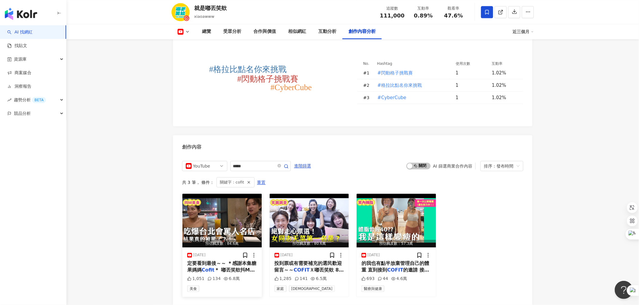
click at [209, 261] on span "定要看到最後～～ ＊感謝本集糖果媽媽" at bounding box center [221, 267] width 69 height 12
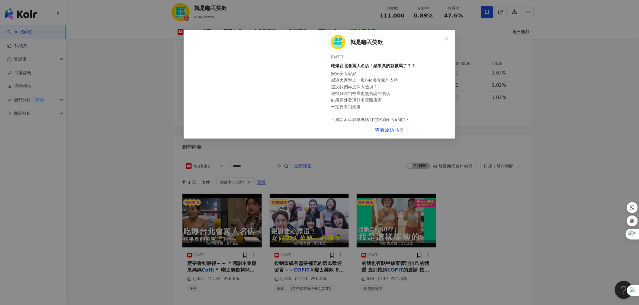
click at [233, 276] on div "就是嘟丟笑欸 [DATE] 吃爆台北會罵人名店！結果真的就被罵了？？ 1,051 134 6.8萬 查看原始貼文" at bounding box center [319, 152] width 639 height 305
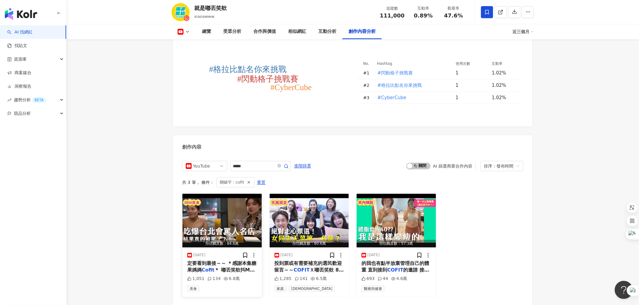
scroll to position [1599, 0]
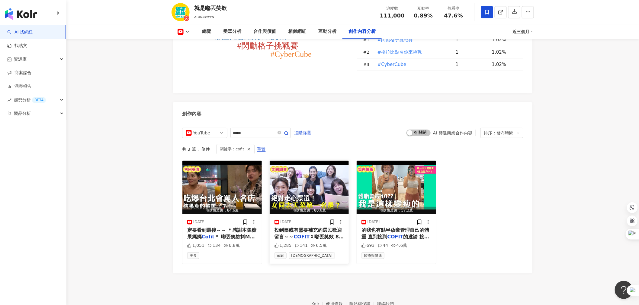
click at [334, 234] on span "Ｘ嘟丟笑欸 8週高效燃脂計畫" at bounding box center [308, 240] width 69 height 12
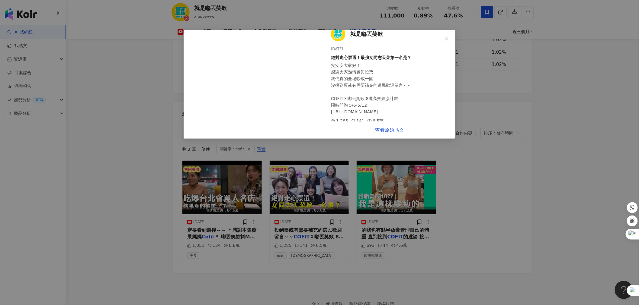
scroll to position [11, 0]
click at [565, 172] on div "就是嘟丟笑欸 [DATE] 絕對走心票選！最強女同志天菜第一名是？ 安安安大家好！ 感謝大家熱情參與投票 我們真的全場吵成一團 沒投到票或有需要補充的選民歡迎…" at bounding box center [319, 152] width 639 height 305
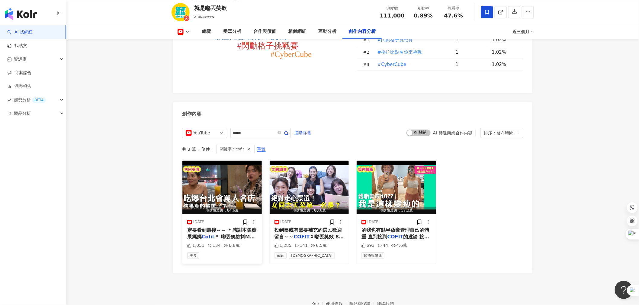
click at [249, 228] on span "定要看到最後～～ ＊感謝本集糖果媽媽" at bounding box center [221, 234] width 69 height 12
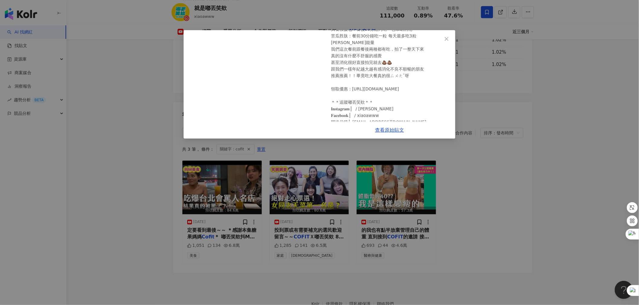
scroll to position [116, 0]
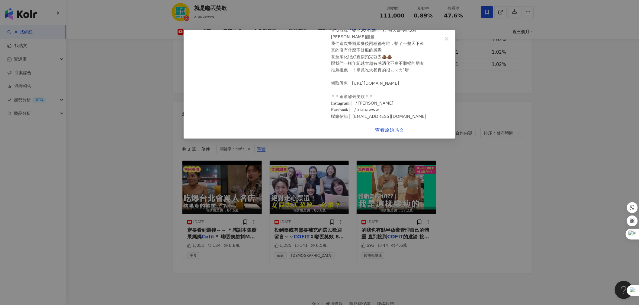
click at [484, 168] on div "就是嘟丟笑欸 [DATE] 吃爆台北會罵人名店！結果真的就被罵了？？ 1,051 134 6.8萬 查看原始貼文" at bounding box center [319, 152] width 639 height 305
